Goal: Use online tool/utility: Utilize a website feature to perform a specific function

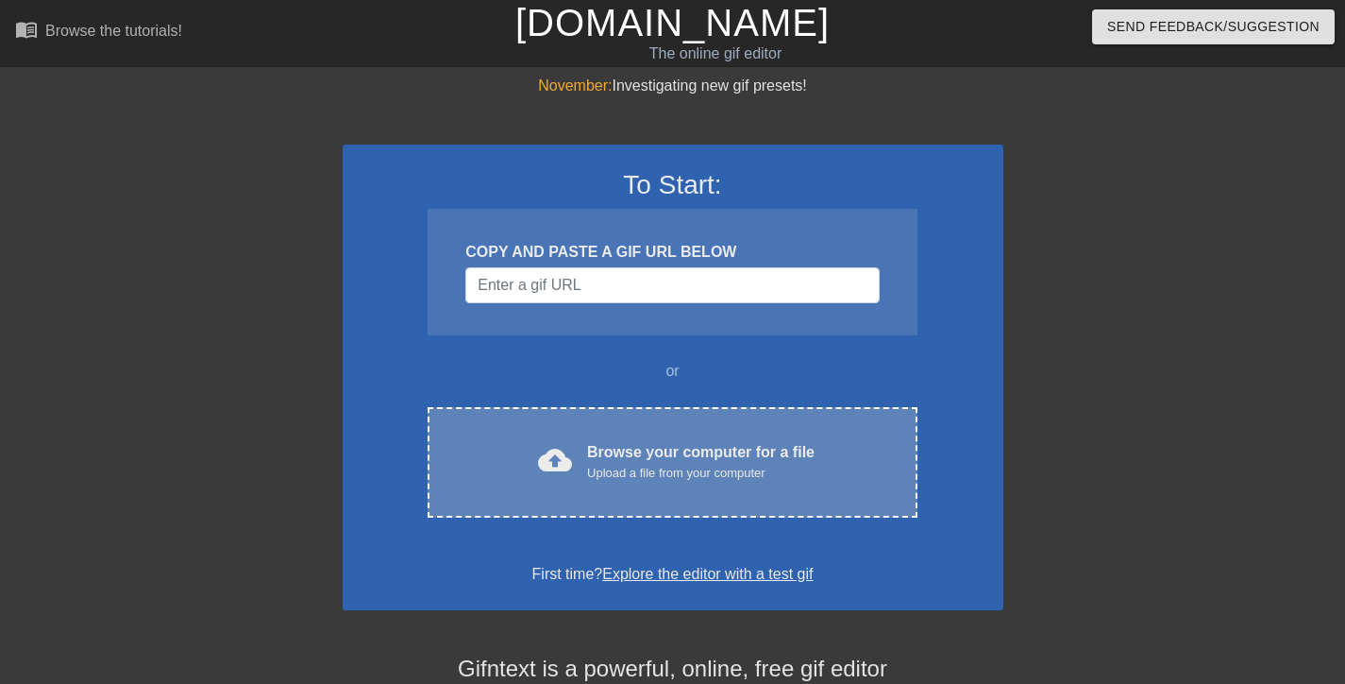
click at [638, 455] on div "Browse your computer for a file Upload a file from your computer" at bounding box center [701, 462] width 228 height 42
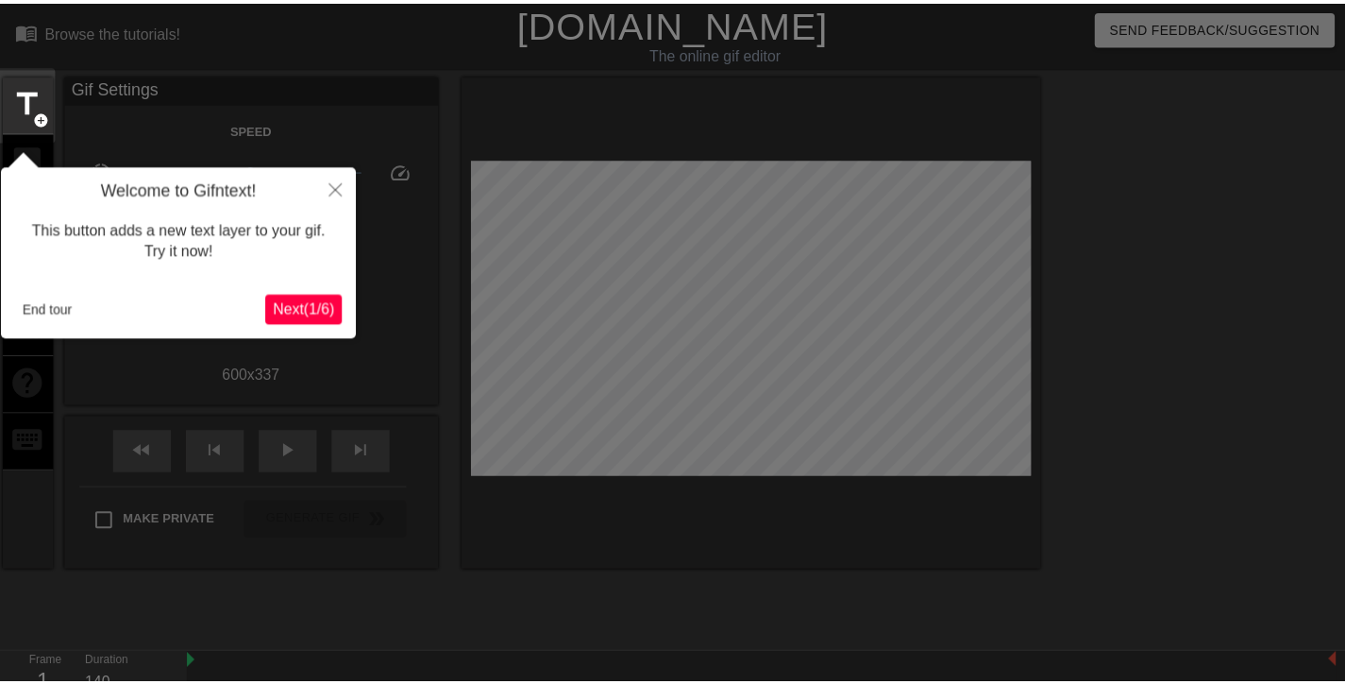
scroll to position [46, 0]
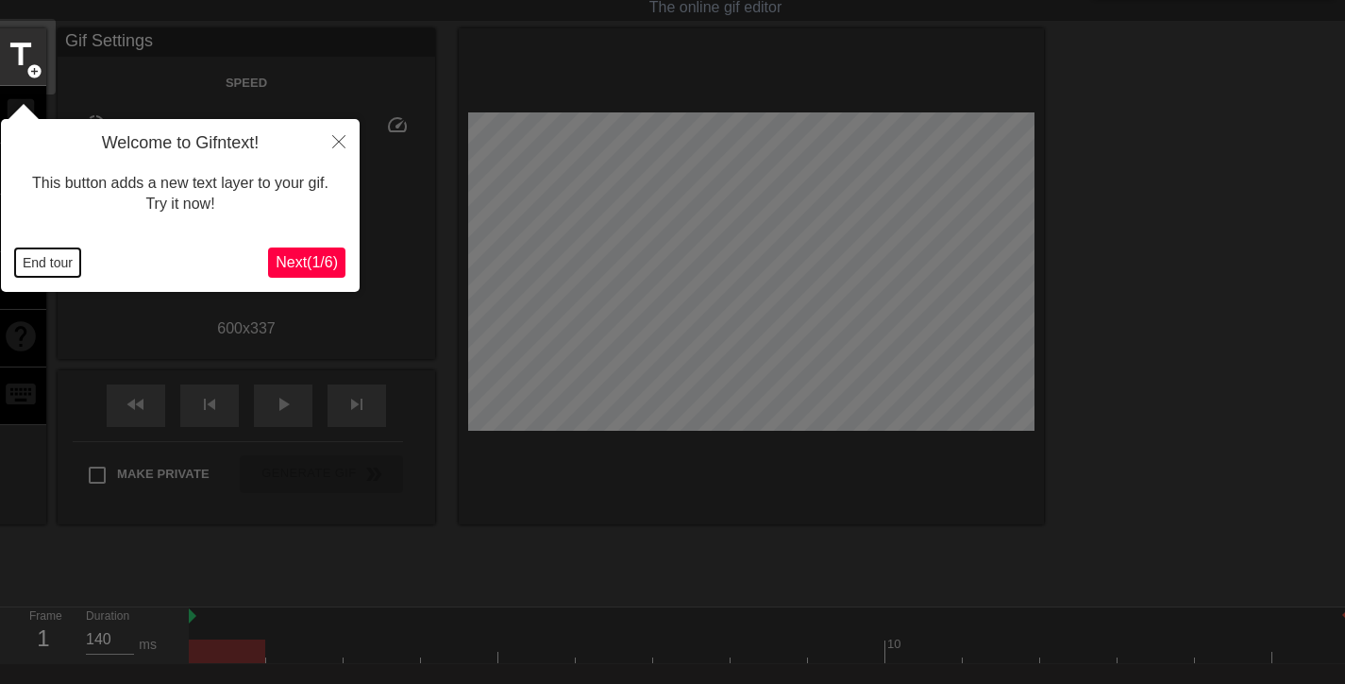
click at [37, 262] on button "End tour" at bounding box center [47, 262] width 65 height 28
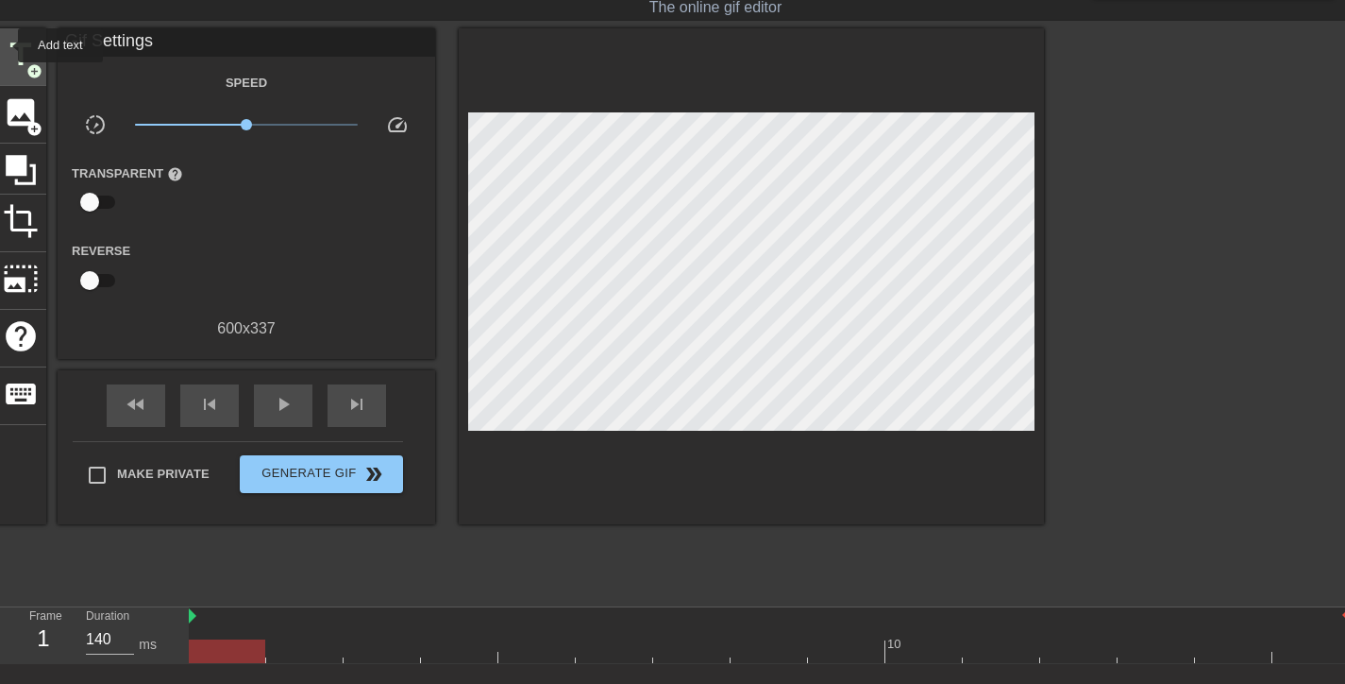
click at [6, 45] on span "title" at bounding box center [21, 55] width 36 height 36
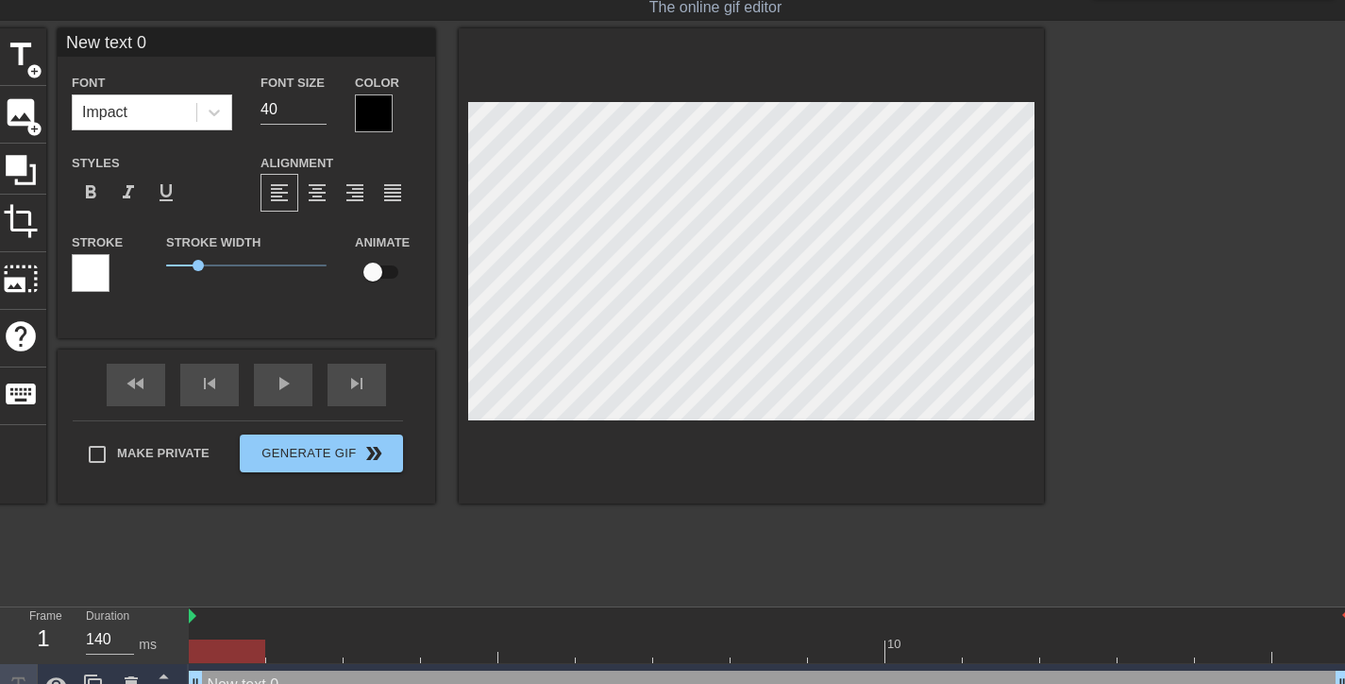
click at [379, 120] on div at bounding box center [374, 113] width 38 height 38
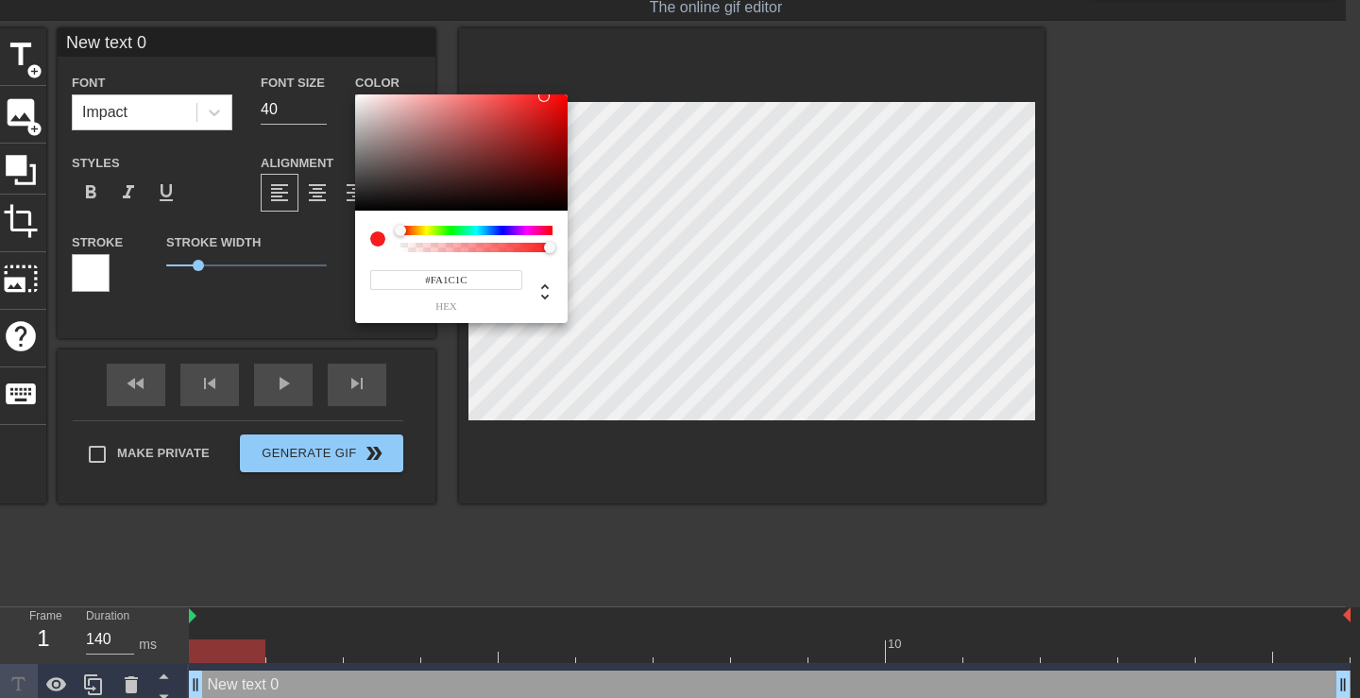
click at [357, 96] on div at bounding box center [461, 152] width 212 height 117
type input "#FAFAFA"
drag, startPoint x: 360, startPoint y: 97, endPoint x: 347, endPoint y: 96, distance: 12.3
click at [347, 96] on div "#FAFAFA hex" at bounding box center [680, 349] width 1360 height 698
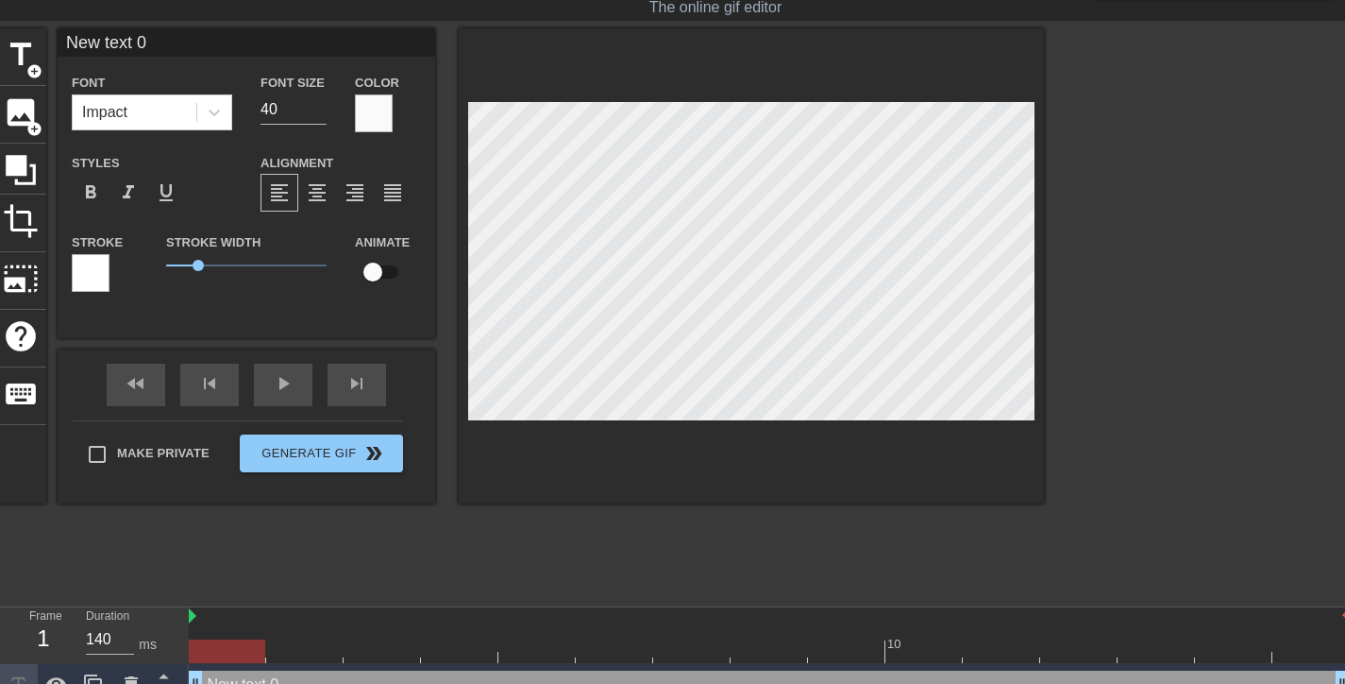
click at [94, 278] on div at bounding box center [91, 273] width 38 height 38
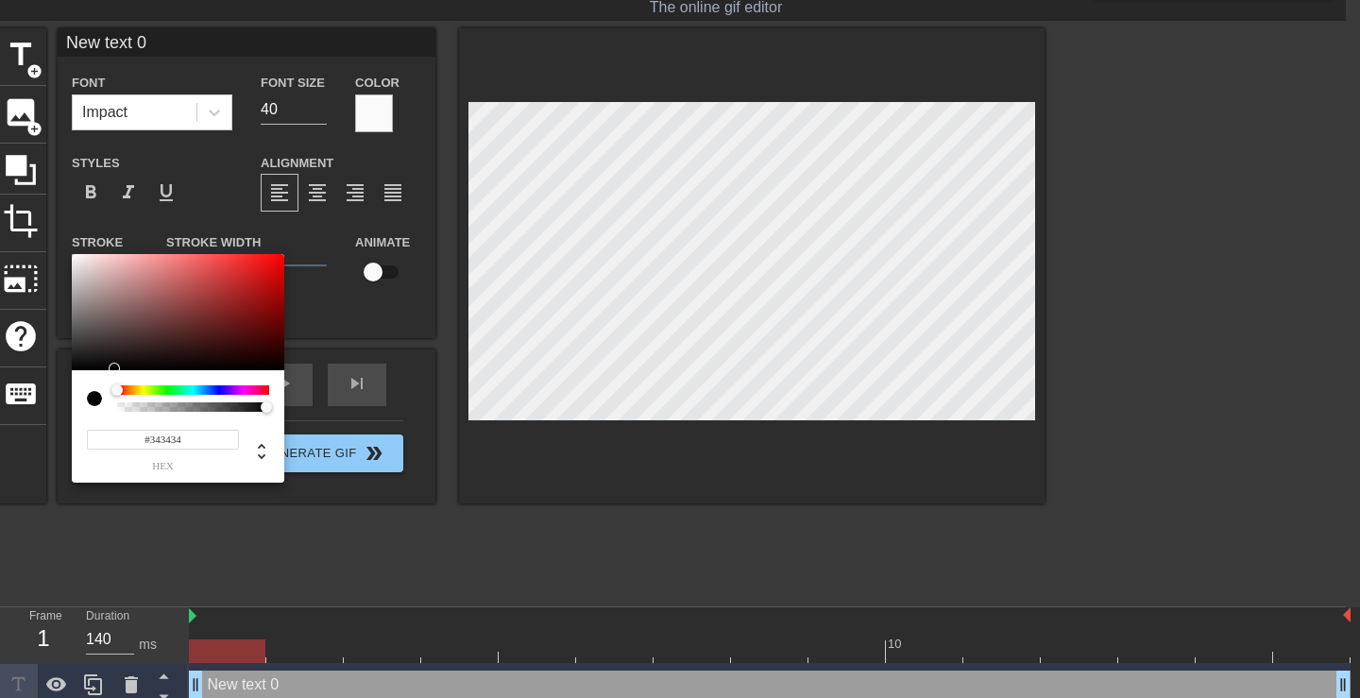
type input "#000000"
drag, startPoint x: 81, startPoint y: 367, endPoint x: 62, endPoint y: 373, distance: 19.7
click at [62, 373] on div "#000000 hex" at bounding box center [680, 349] width 1360 height 698
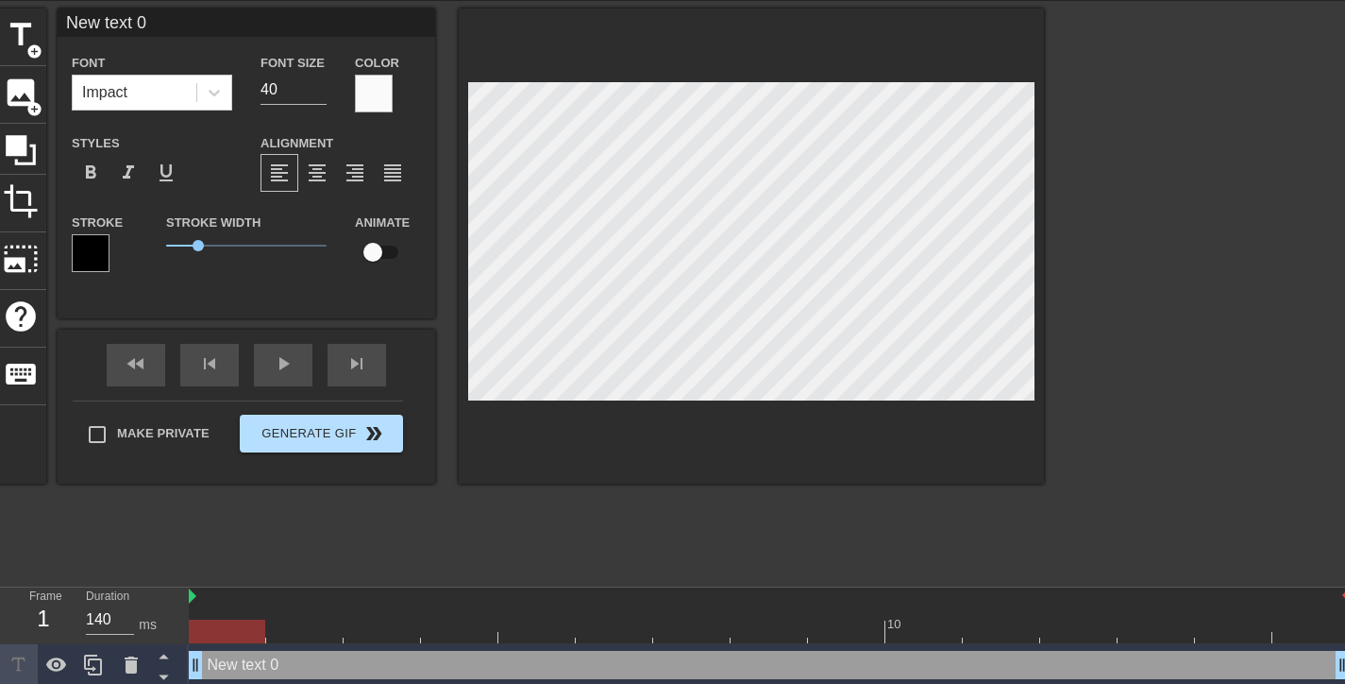
scroll to position [73, 0]
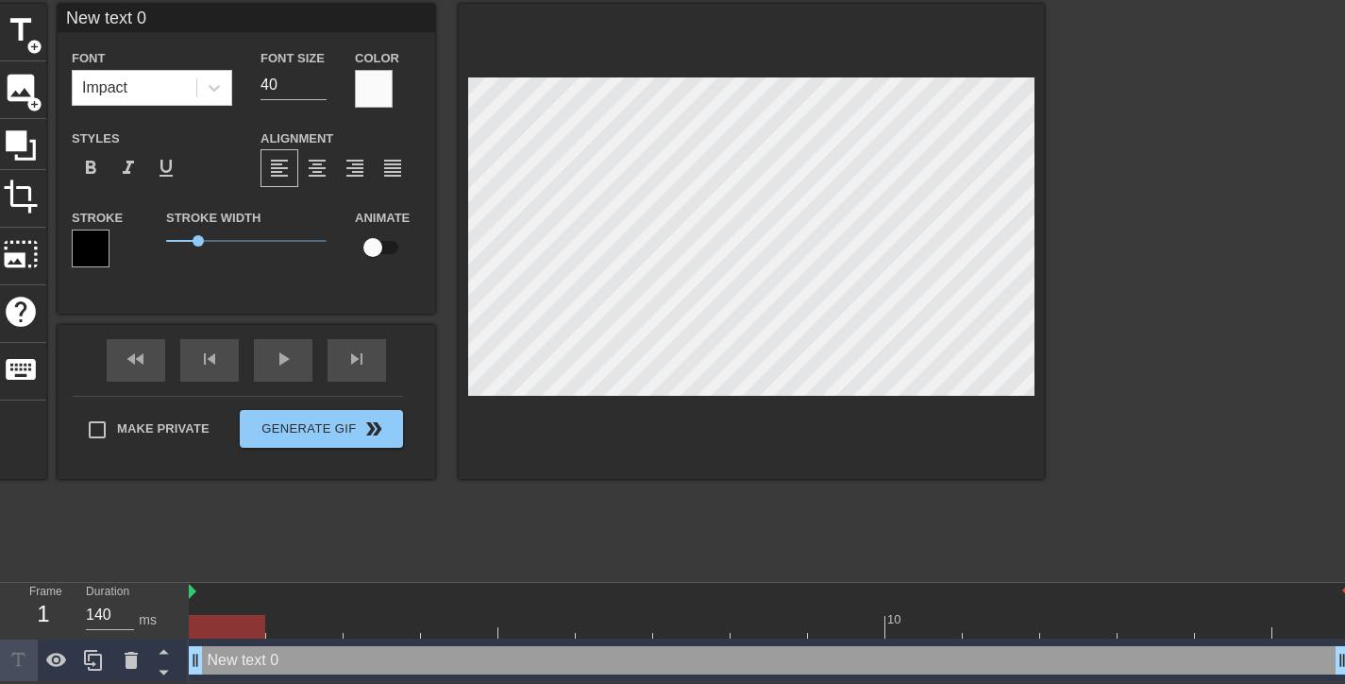
drag, startPoint x: 194, startPoint y: 667, endPoint x: 227, endPoint y: 664, distance: 33.2
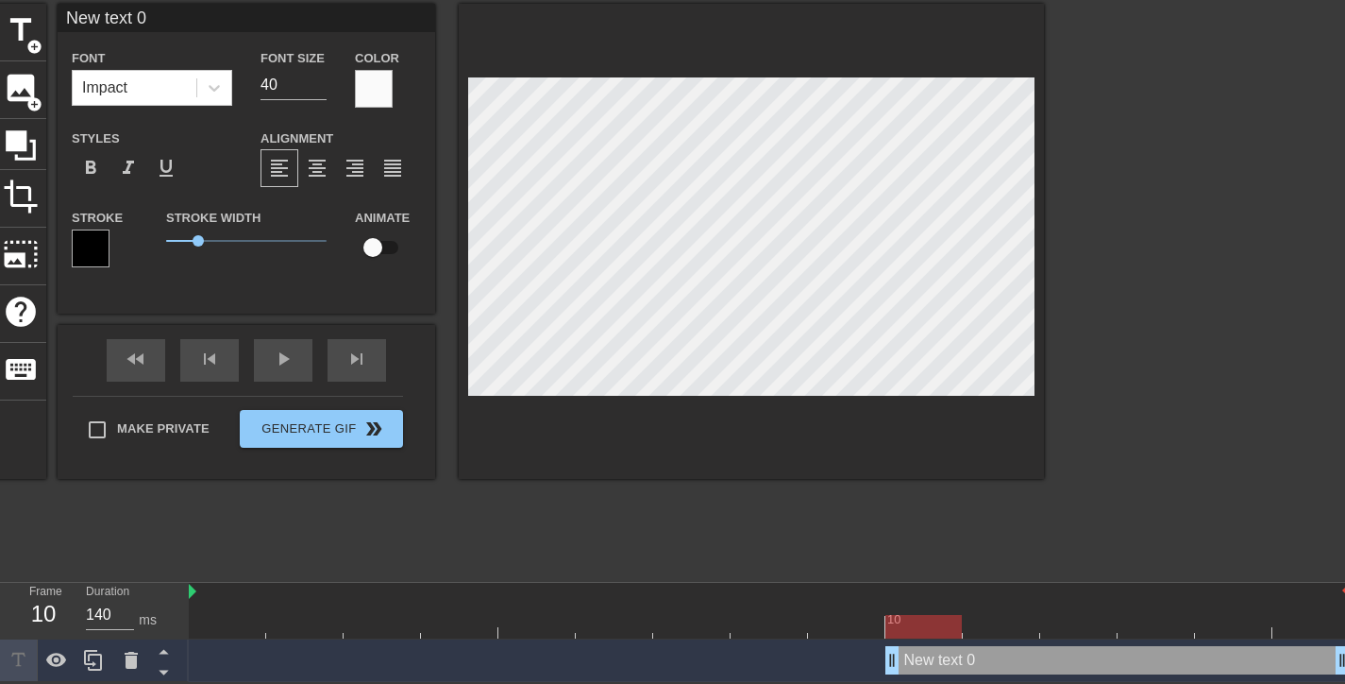
drag, startPoint x: 201, startPoint y: 660, endPoint x: 879, endPoint y: 671, distance: 678.0
click at [879, 671] on div "New text 0 drag_handle drag_handle" at bounding box center [769, 660] width 1161 height 28
drag, startPoint x: 897, startPoint y: 663, endPoint x: 954, endPoint y: 664, distance: 56.7
click at [954, 664] on div "New text 0 drag_handle drag_handle" at bounding box center [769, 660] width 1161 height 28
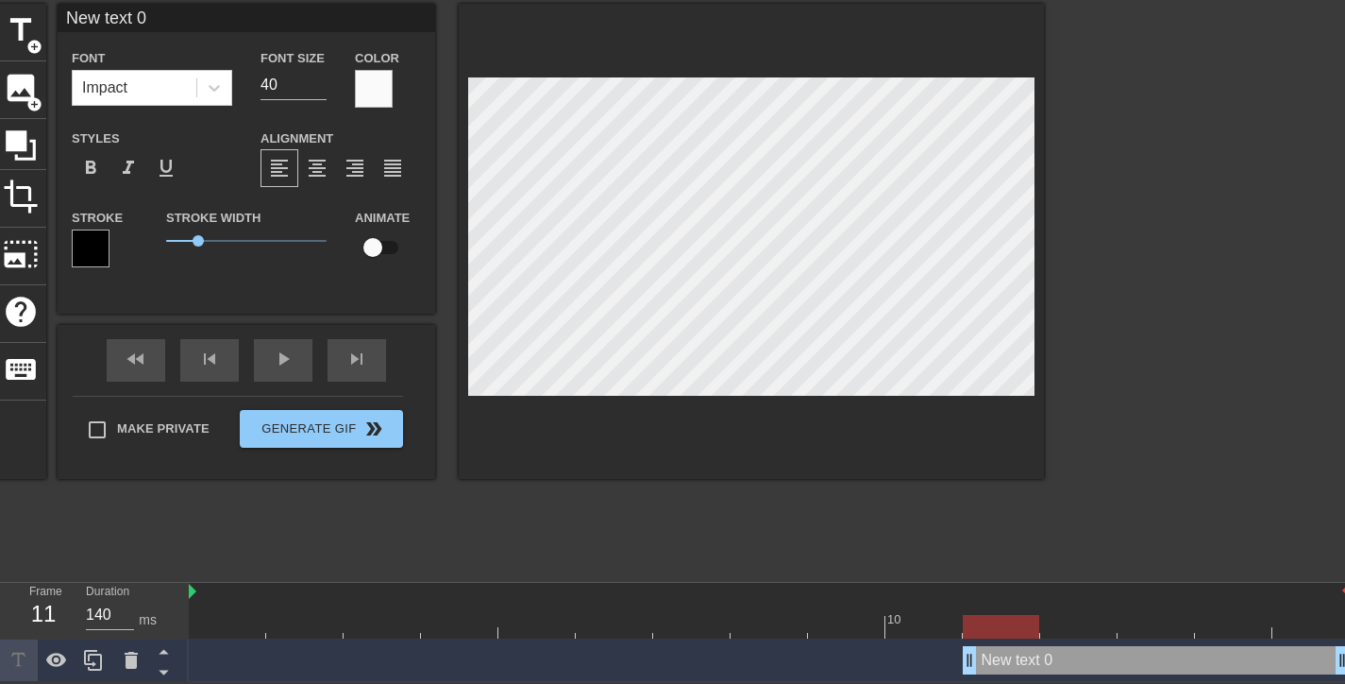
type input "New text"
type textarea "New text"
type input "New text"
type textarea "New text"
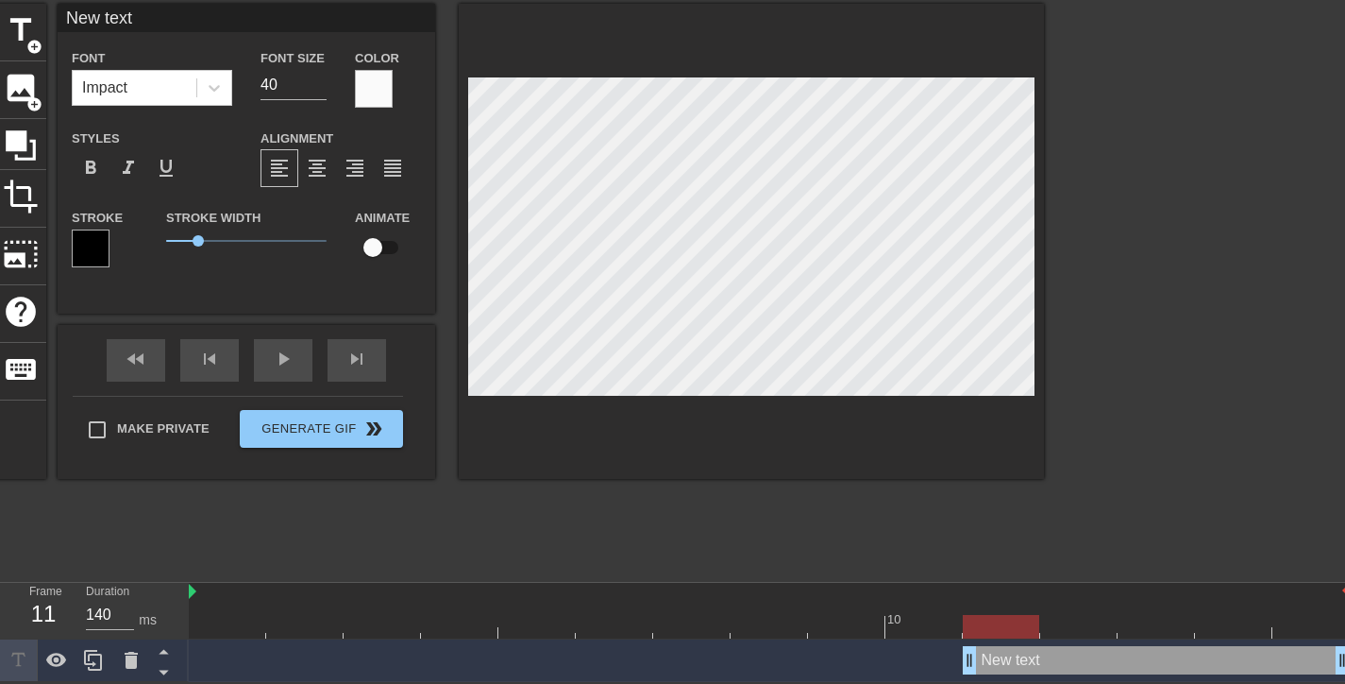
type input "New tex"
type textarea "New tex"
type input "New te"
type textarea "New te"
type input "New t"
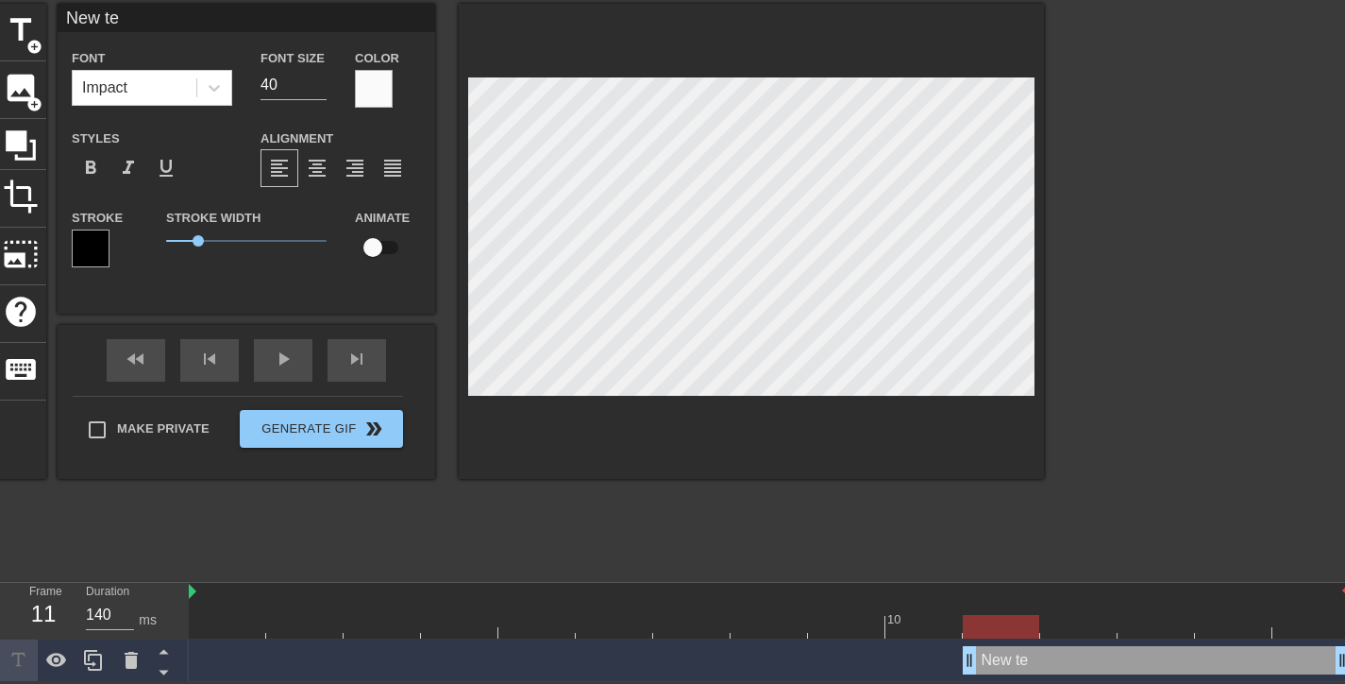
type textarea "New t"
type input "New"
type textarea "New"
type input "New"
type textarea "New"
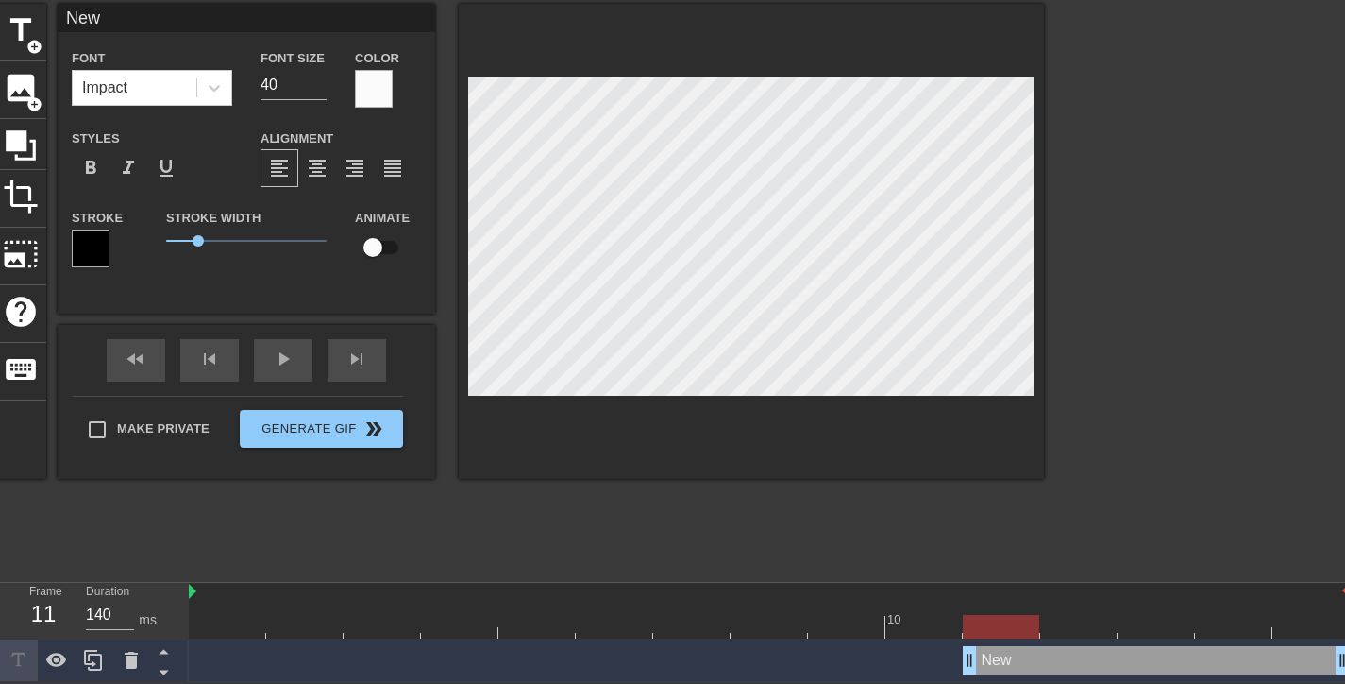
type input "Ne"
type textarea "Ne"
type input "N"
type textarea "N"
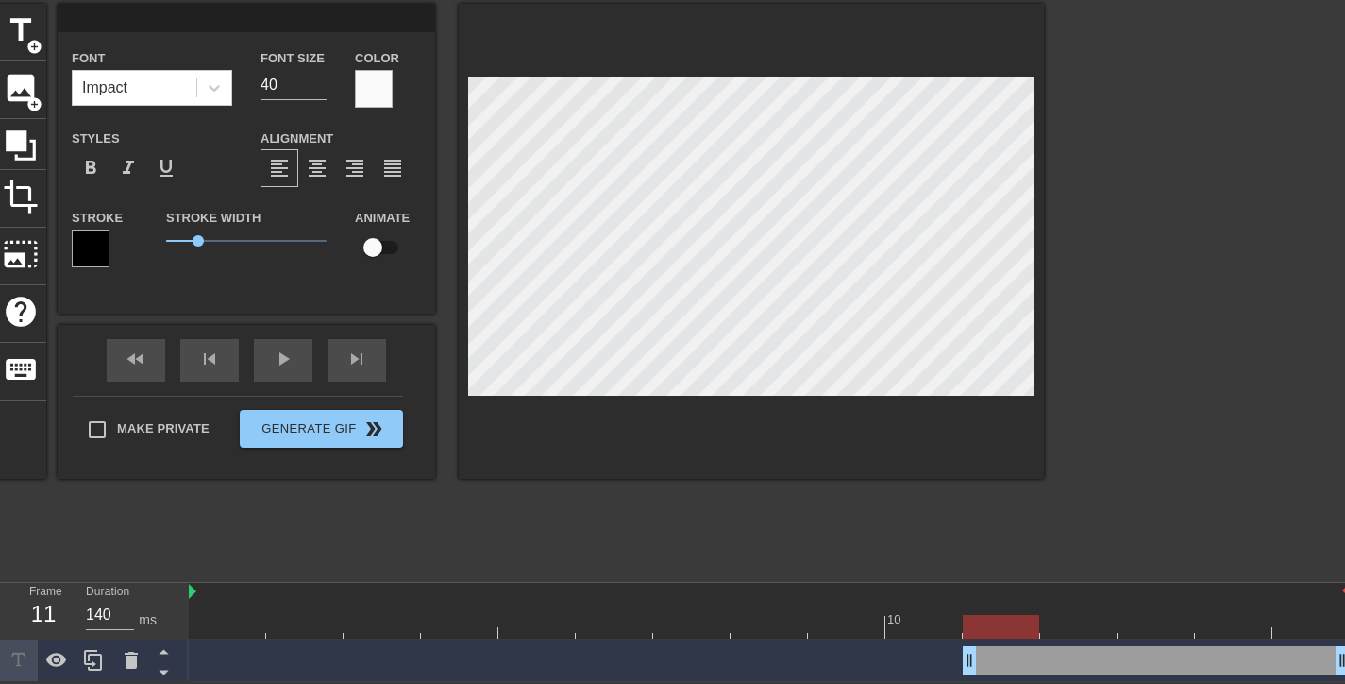
type input "H"
type textarea "H"
type input "HE"
type textarea "HE"
type input "HEL"
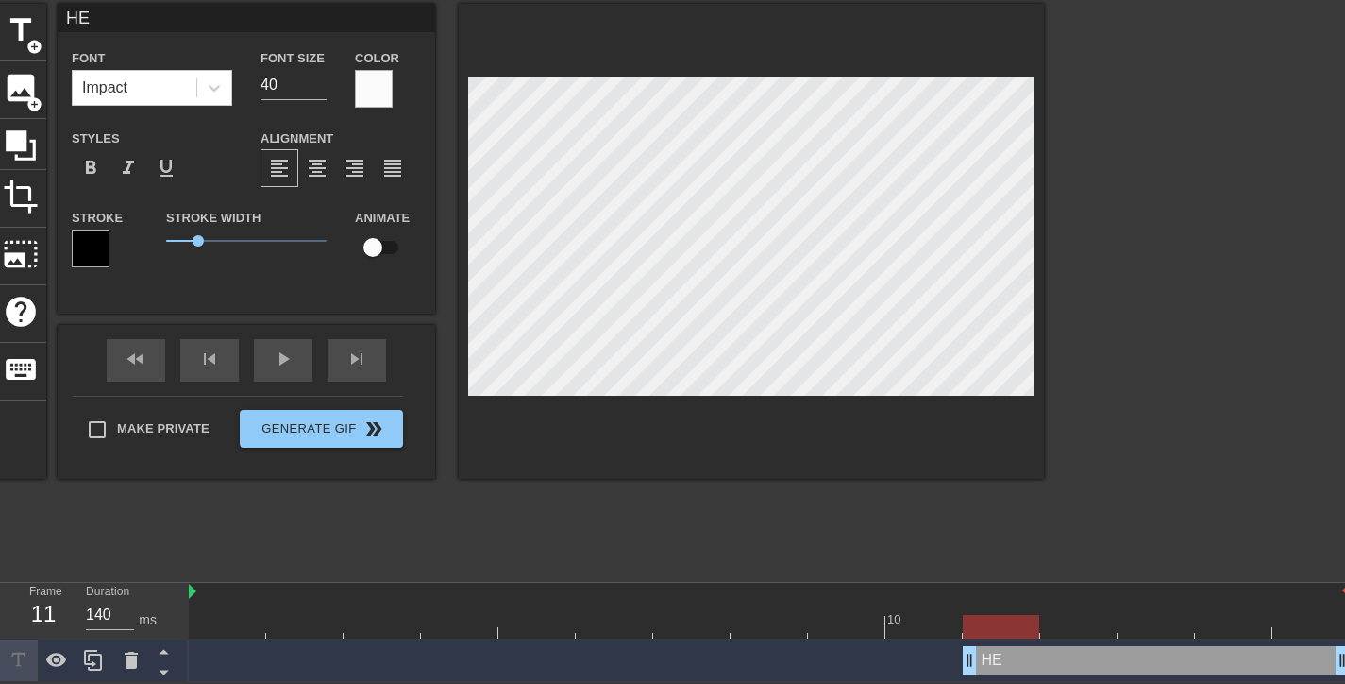
type textarea "HEL"
type input "HELL"
type textarea "HELL"
type input "HELLO"
type textarea "HELLO"
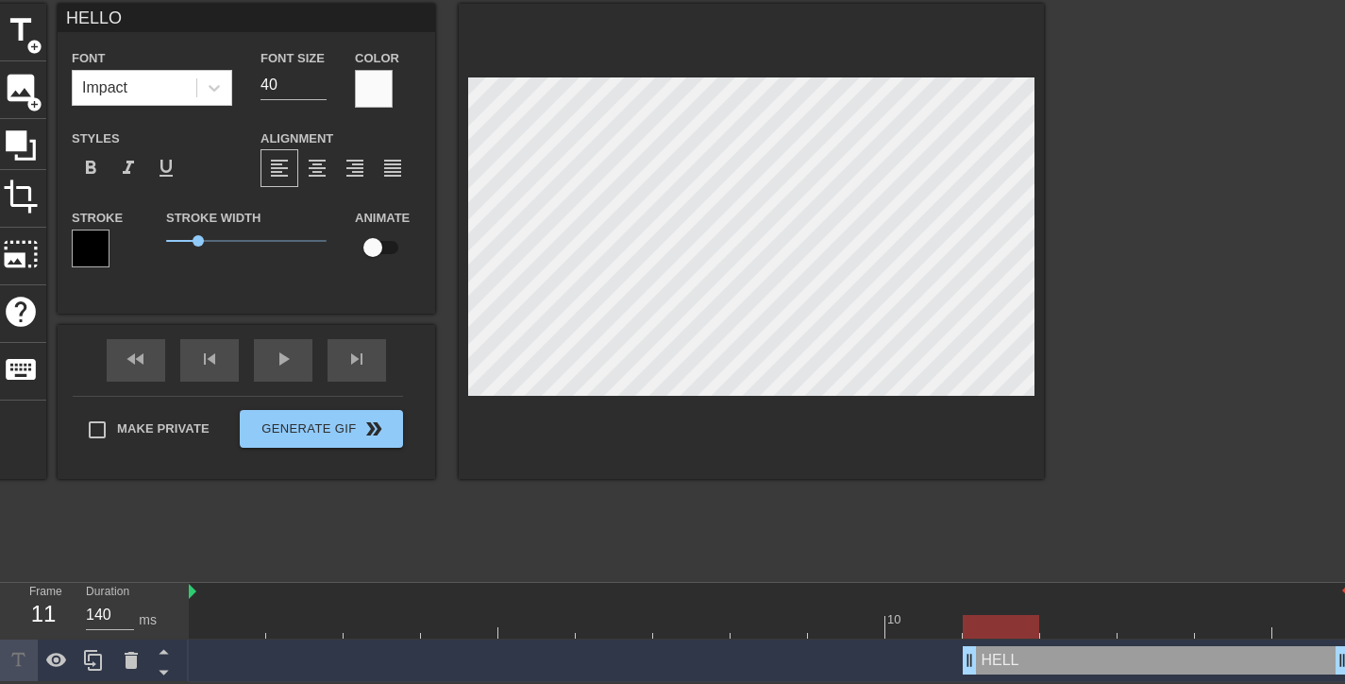
scroll to position [3, 3]
type input "HELLO!"
type textarea "HELLO!"
click at [276, 370] on div "play_arrow" at bounding box center [283, 360] width 59 height 42
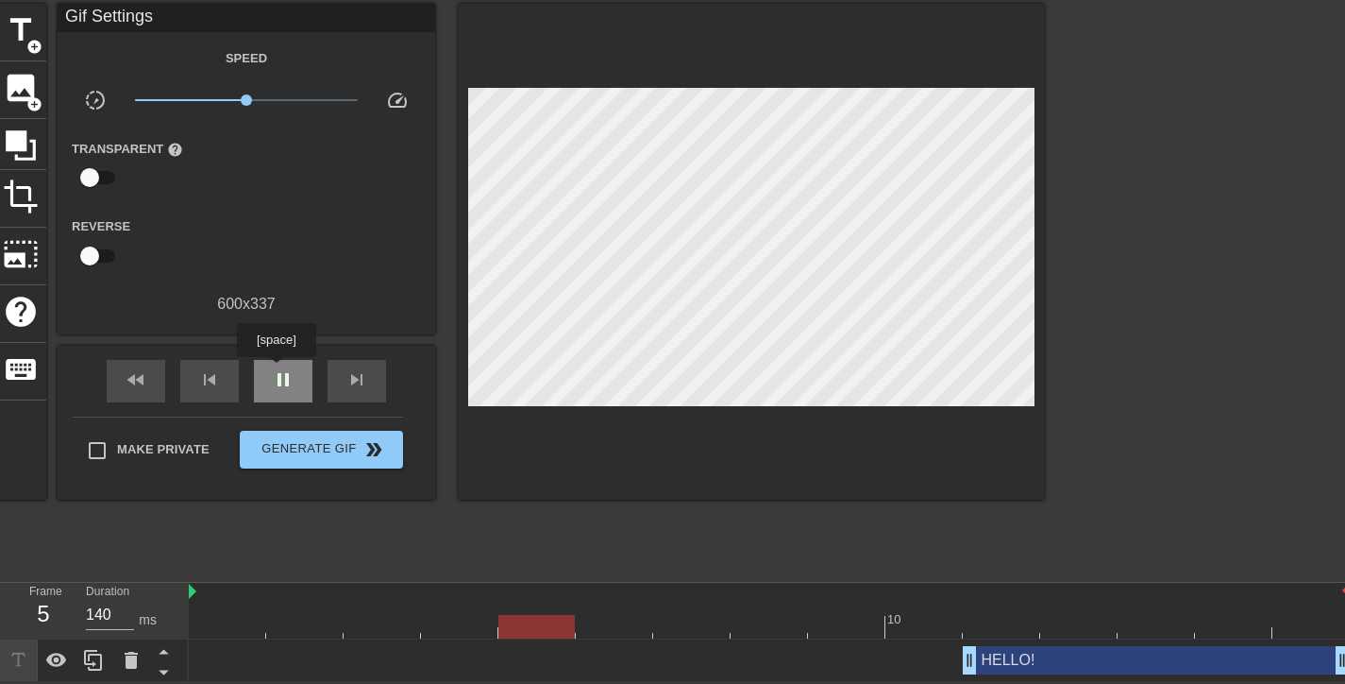
click at [276, 370] on span "pause" at bounding box center [283, 379] width 23 height 23
click at [290, 387] on span "play_arrow" at bounding box center [283, 379] width 23 height 23
click at [290, 386] on span "pause" at bounding box center [283, 379] width 23 height 23
drag, startPoint x: 1339, startPoint y: 650, endPoint x: 1310, endPoint y: 652, distance: 28.4
drag, startPoint x: 1336, startPoint y: 657, endPoint x: 1306, endPoint y: 662, distance: 30.6
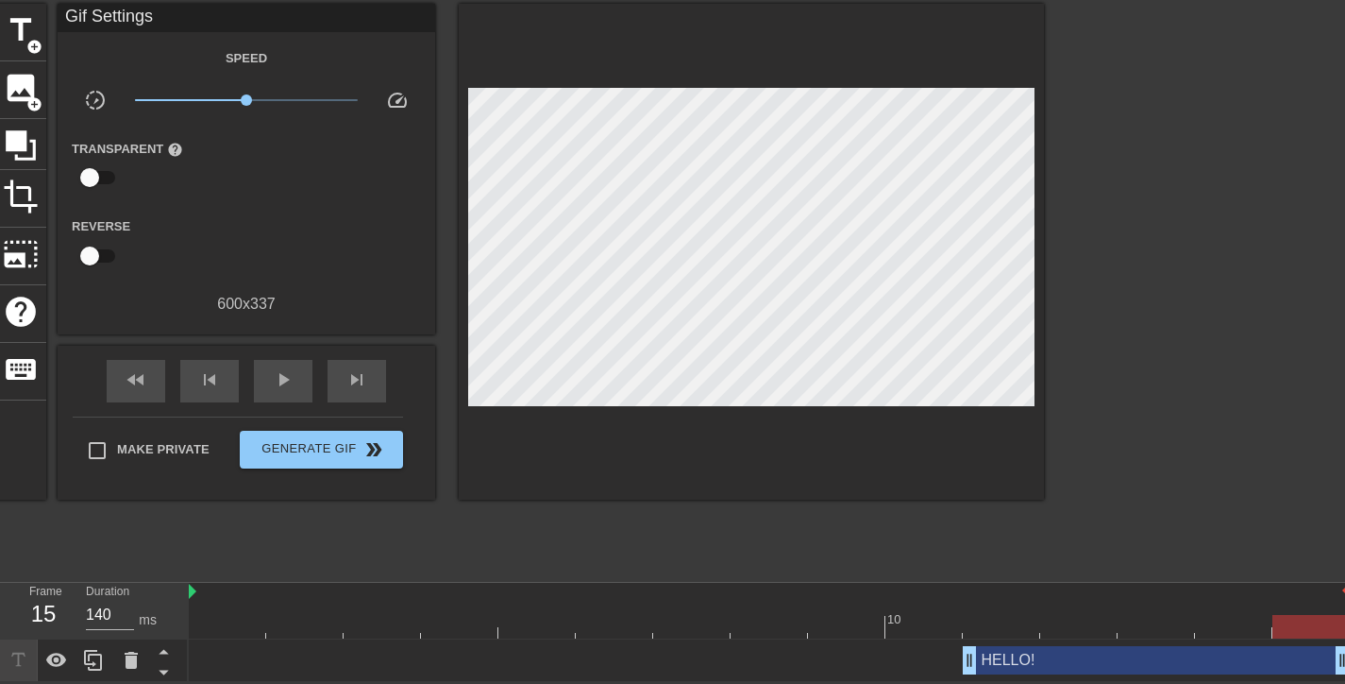
drag, startPoint x: 1336, startPoint y: 660, endPoint x: 1301, endPoint y: 661, distance: 34.9
drag, startPoint x: 1340, startPoint y: 660, endPoint x: 1301, endPoint y: 663, distance: 38.8
click at [1263, 658] on div "HELLO! drag_handle drag_handle" at bounding box center [1156, 660] width 387 height 28
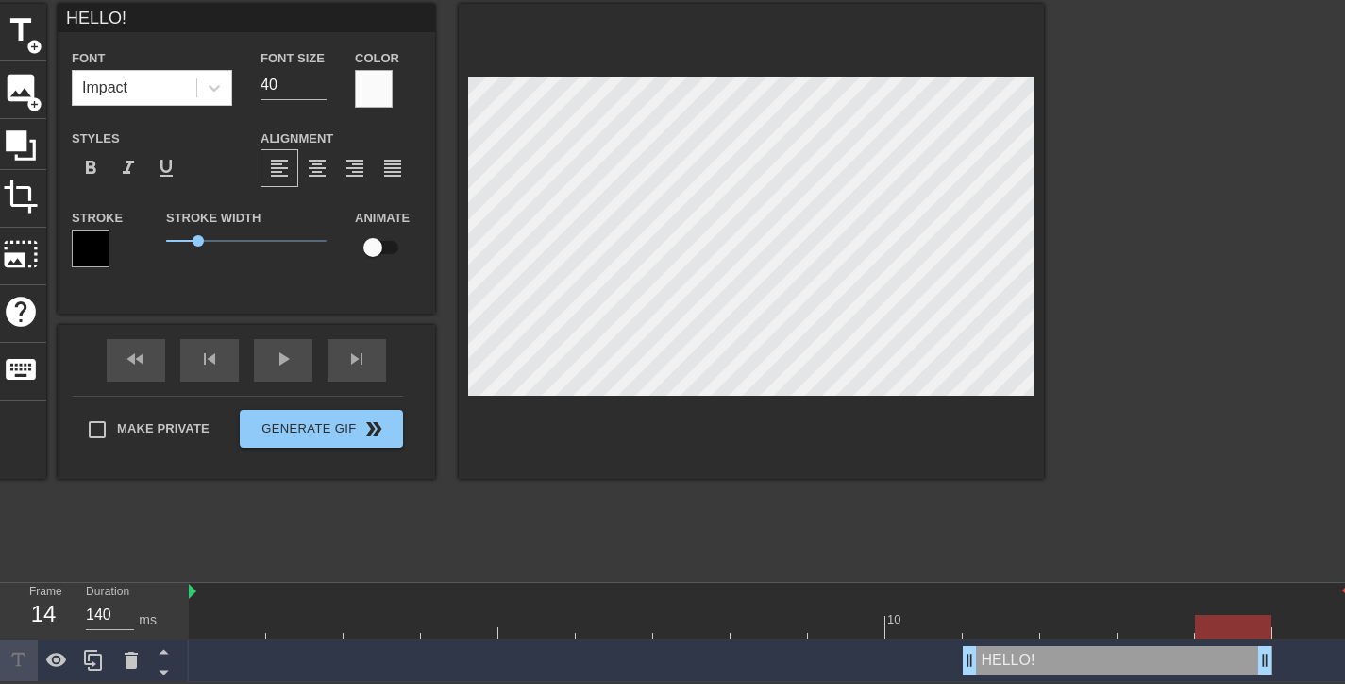
drag, startPoint x: 1342, startPoint y: 656, endPoint x: 1284, endPoint y: 659, distance: 57.7
click at [1284, 659] on div "HELLO! drag_handle drag_handle" at bounding box center [769, 660] width 1161 height 28
click at [283, 364] on span "play_arrow" at bounding box center [283, 358] width 23 height 23
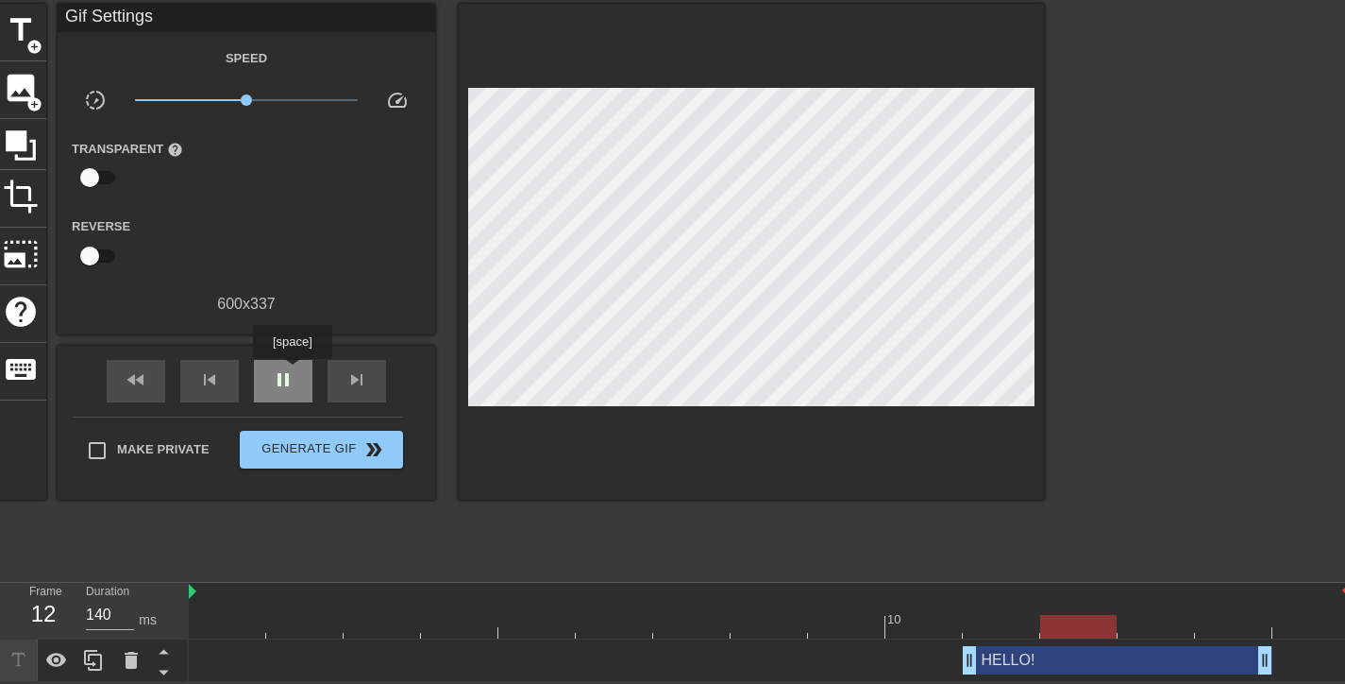
click at [289, 380] on span "pause" at bounding box center [283, 379] width 23 height 23
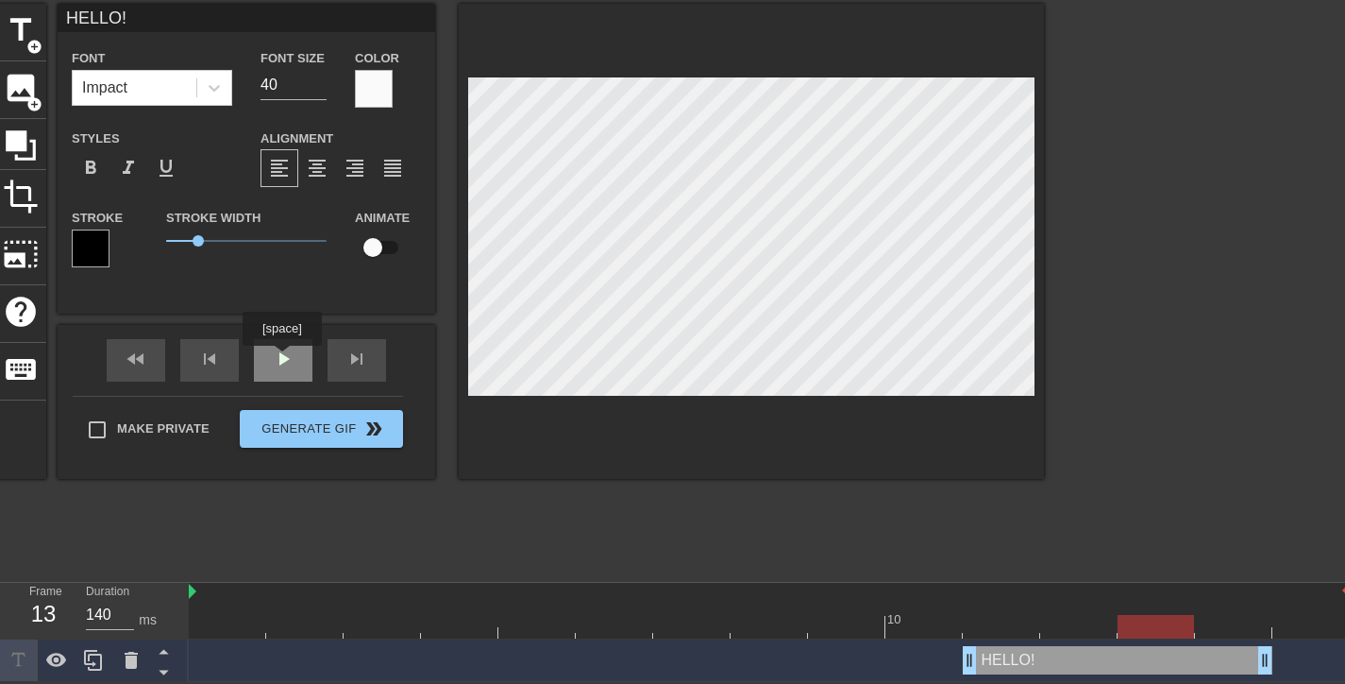
click at [281, 359] on div "play_arrow" at bounding box center [283, 360] width 59 height 42
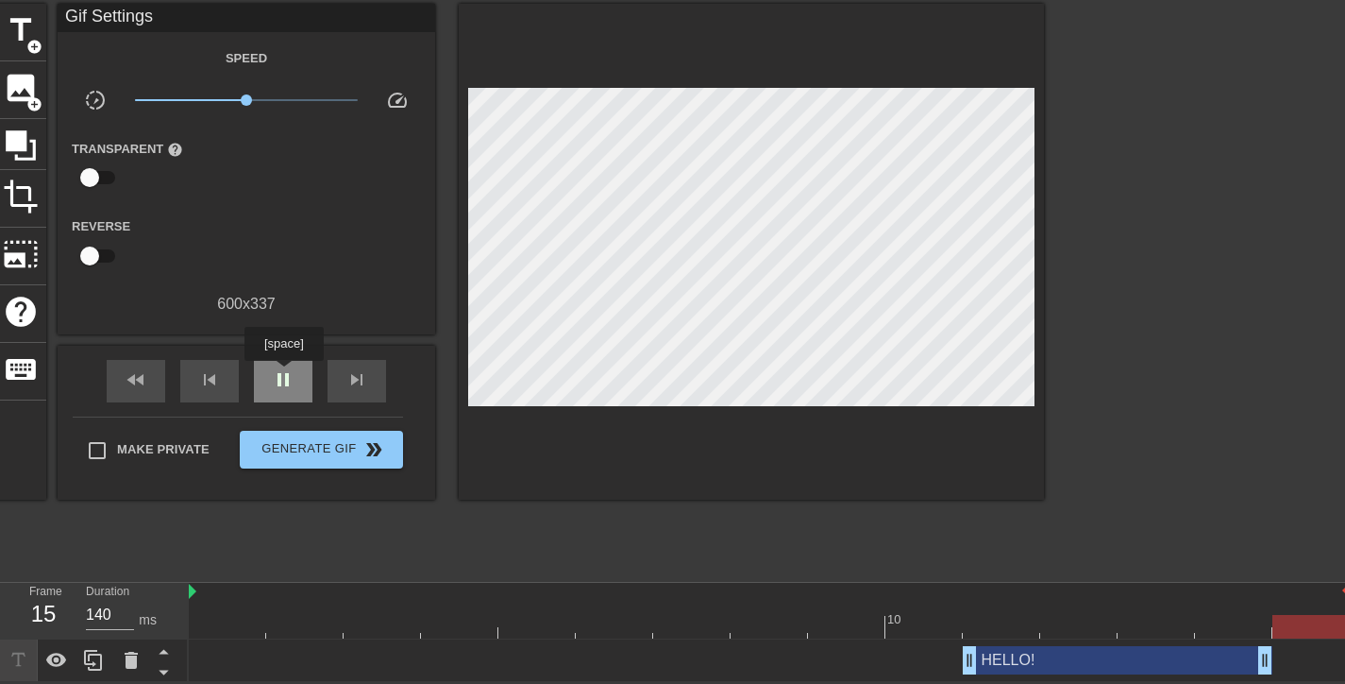
click at [283, 374] on span "pause" at bounding box center [283, 379] width 23 height 23
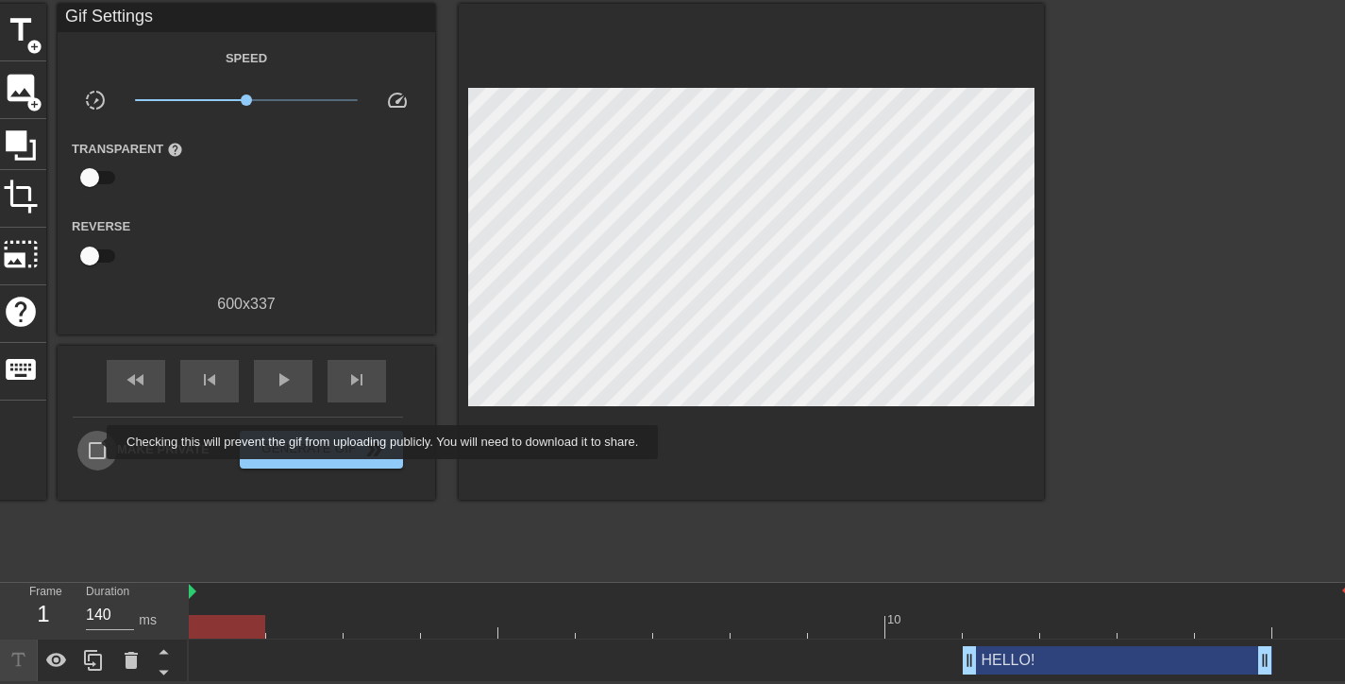
click at [94, 442] on input "Make Private" at bounding box center [97, 451] width 40 height 40
checkbox input "true"
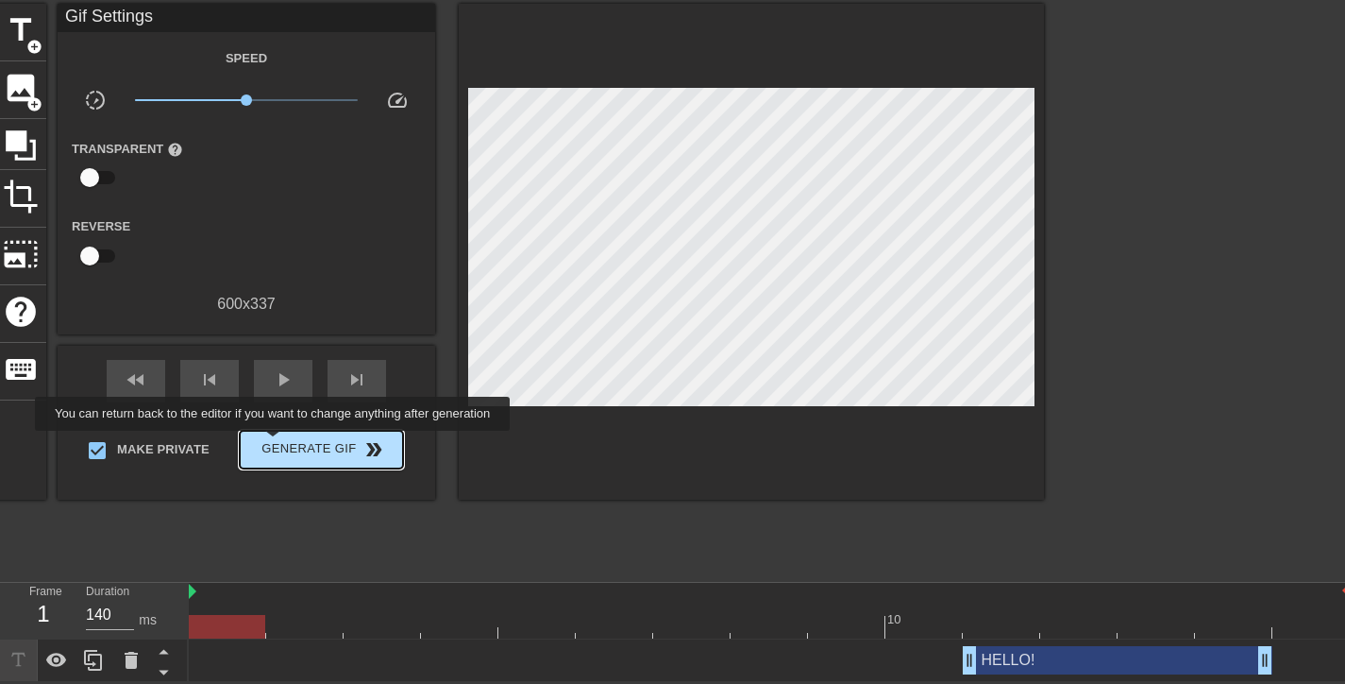
click at [275, 444] on span "Generate Gif double_arrow" at bounding box center [321, 449] width 148 height 23
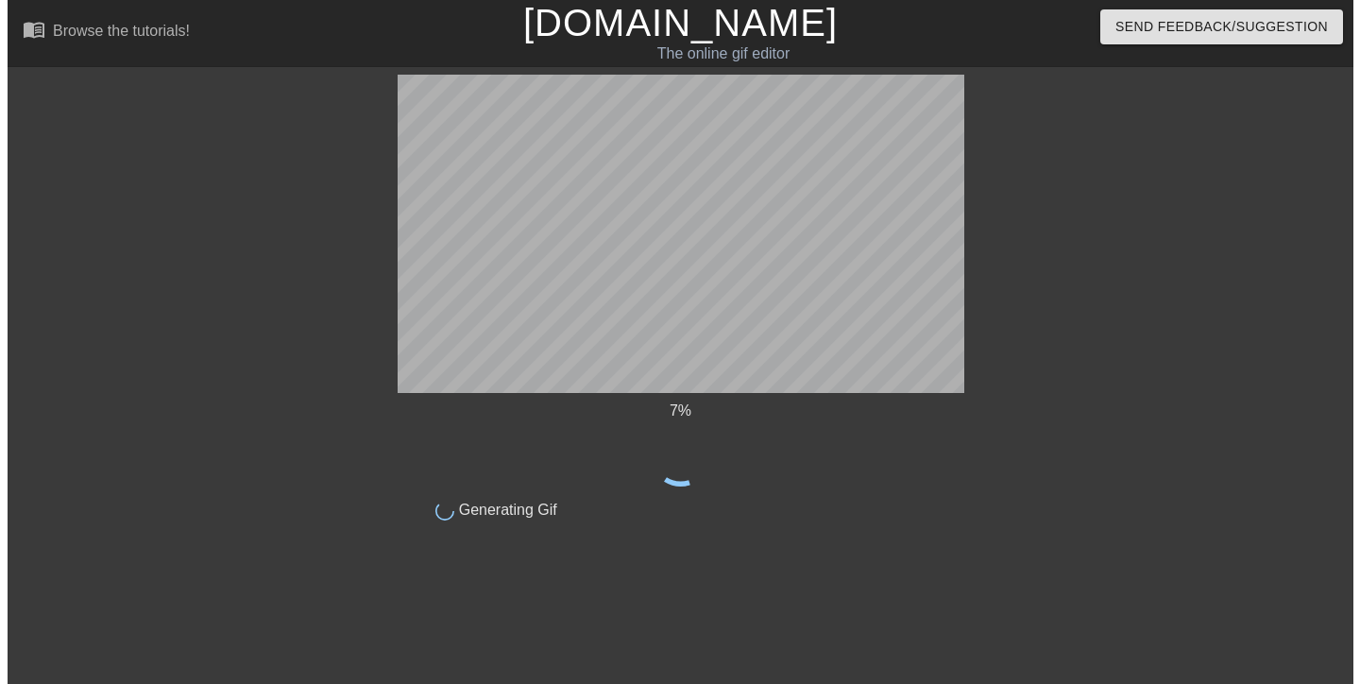
scroll to position [0, 0]
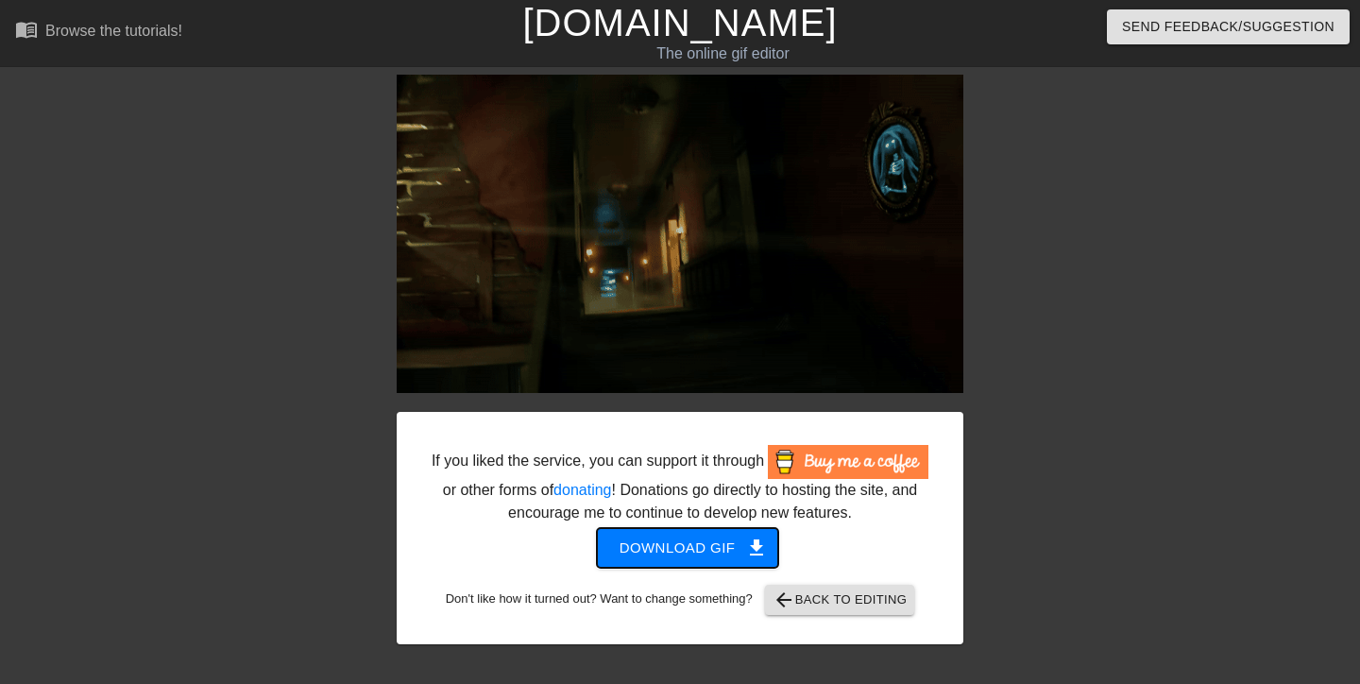
click at [652, 555] on span "Download gif get_app" at bounding box center [687, 547] width 137 height 25
